Goal: Information Seeking & Learning: Learn about a topic

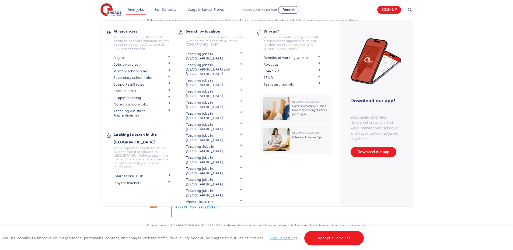
scroll to position [188, 0]
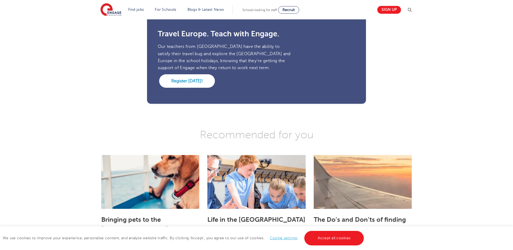
scroll to position [646, 0]
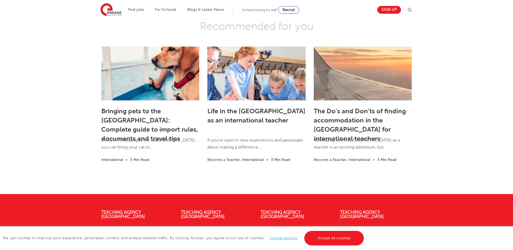
click at [57, 70] on div "Bringing pets to the [GEOGRAPHIC_DATA]: Complete guide to import rules, documen…" at bounding box center [256, 107] width 513 height 126
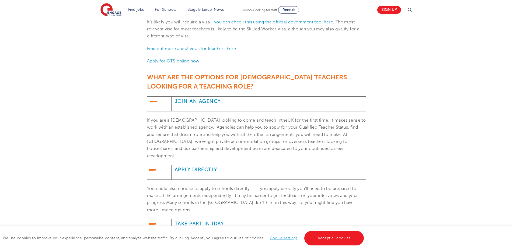
scroll to position [350, 0]
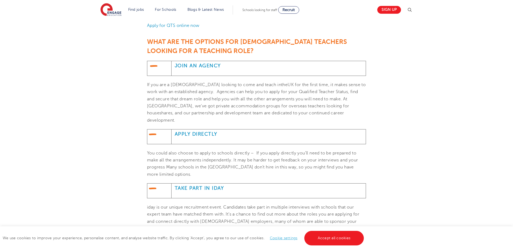
scroll to position [430, 0]
